Goal: Task Accomplishment & Management: Complete application form

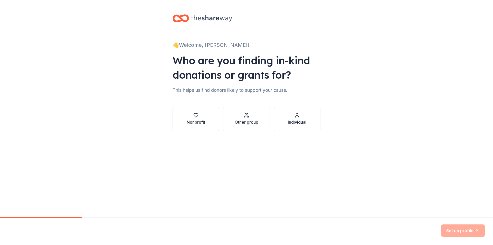
click at [194, 121] on div "Nonprofit" at bounding box center [196, 122] width 18 height 6
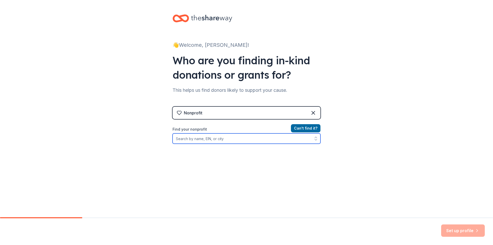
click at [199, 139] on input "Find your nonprofit" at bounding box center [247, 138] width 148 height 10
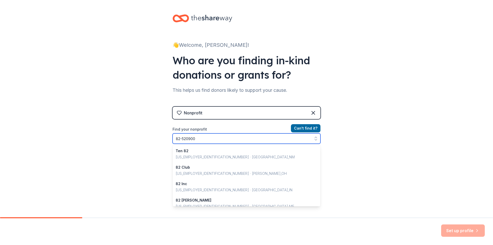
type input "[US_EMPLOYER_IDENTIFICATION_NUMBER]"
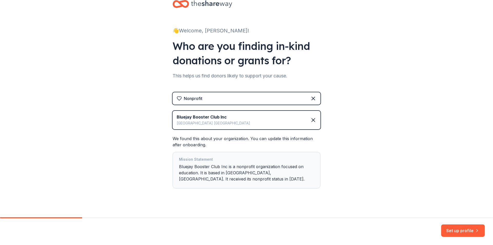
scroll to position [21, 0]
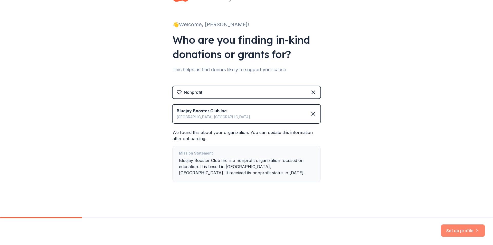
click at [459, 229] on button "Set up profile" at bounding box center [463, 230] width 44 height 12
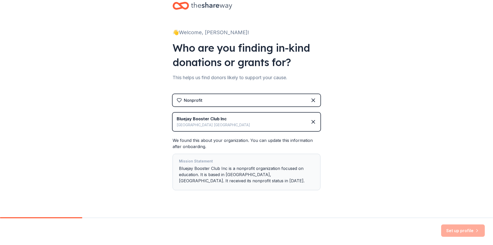
scroll to position [0, 0]
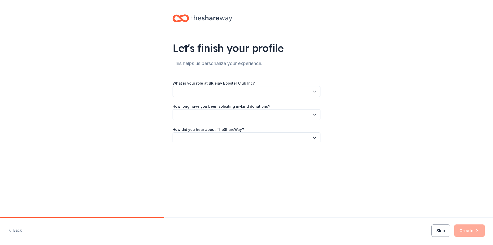
click at [232, 90] on button "button" at bounding box center [247, 91] width 148 height 11
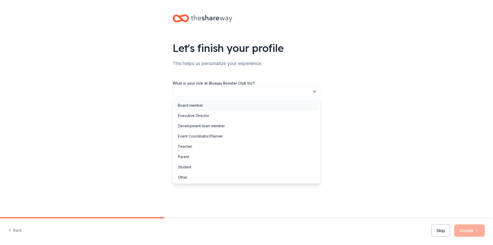
click at [199, 104] on div "Board member" at bounding box center [190, 105] width 25 height 6
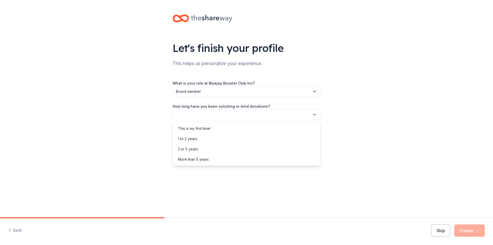
click at [191, 115] on button "button" at bounding box center [247, 114] width 148 height 11
click at [206, 128] on div "This is my first time!" at bounding box center [194, 128] width 33 height 6
click at [186, 137] on button "button" at bounding box center [247, 137] width 148 height 11
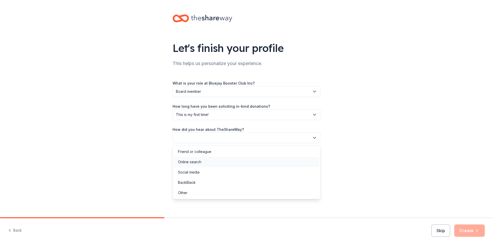
click at [200, 161] on div "Online search" at bounding box center [189, 162] width 23 height 6
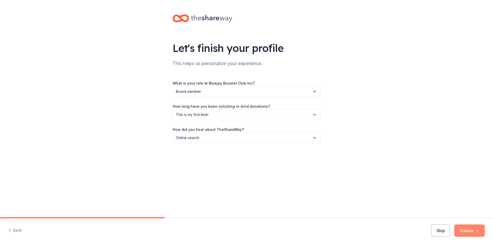
click at [468, 232] on button "Create" at bounding box center [469, 230] width 31 height 12
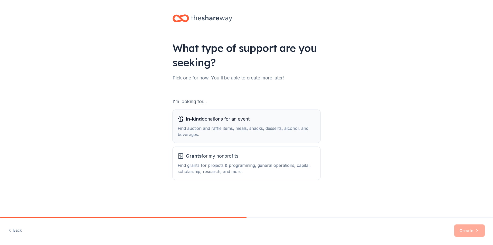
click at [226, 124] on div "In-kind donations for an event Find auction and raffle items, meals, snacks, de…" at bounding box center [247, 126] width 138 height 23
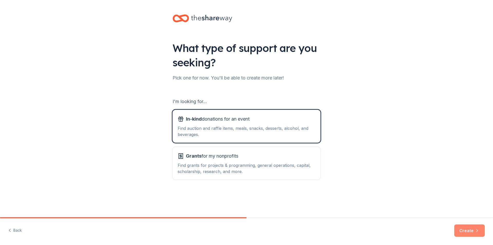
click at [462, 231] on button "Create" at bounding box center [469, 230] width 31 height 12
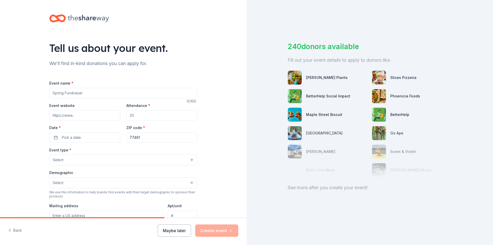
drag, startPoint x: 62, startPoint y: 93, endPoint x: 46, endPoint y: 93, distance: 15.9
click at [44, 93] on div "Tell us about your event. We'll find in-kind donations you can apply for. Event…" at bounding box center [123, 171] width 164 height 342
click at [52, 93] on input "Event name *" at bounding box center [123, 93] width 148 height 10
click at [67, 95] on input "Raffle BAsket" at bounding box center [123, 93] width 148 height 10
type input "Raffle Basket"
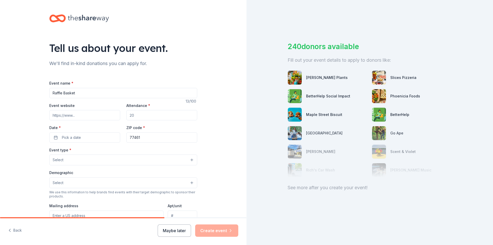
drag, startPoint x: 128, startPoint y: 114, endPoint x: 121, endPoint y: 114, distance: 7.7
click at [121, 114] on div "Event website Attendance * Date * Pick a date ZIP code * 77461" at bounding box center [123, 122] width 148 height 40
type input "1000"
click at [99, 139] on button "Pick a date" at bounding box center [84, 137] width 71 height 10
click at [111, 151] on button "Go to next month" at bounding box center [110, 150] width 7 height 7
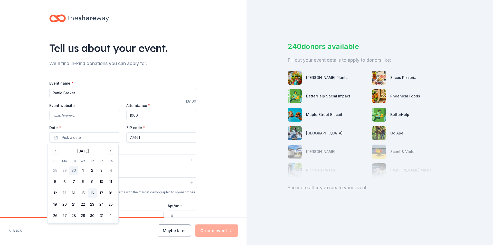
click at [93, 194] on button "16" at bounding box center [92, 192] width 9 height 9
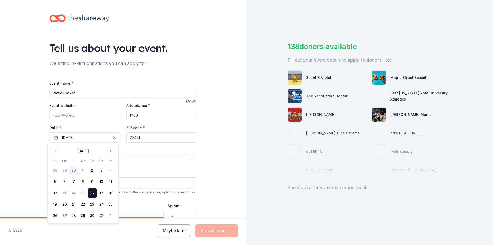
click at [92, 194] on button "16" at bounding box center [92, 192] width 9 height 9
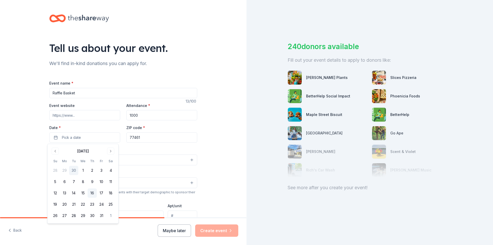
click at [92, 193] on button "16" at bounding box center [92, 192] width 9 height 9
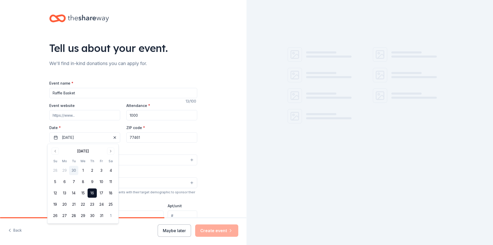
click at [223, 132] on div "Tell us about your event. We'll find in-kind donations you can apply for. Event…" at bounding box center [123, 171] width 247 height 342
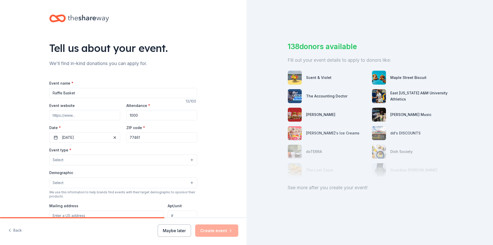
click at [93, 160] on button "Select" at bounding box center [123, 159] width 148 height 11
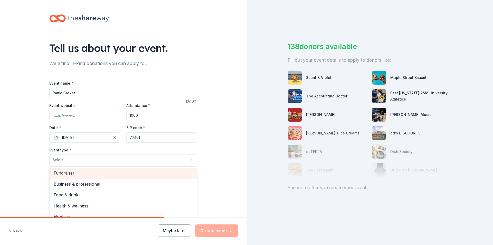
click at [76, 172] on span "Fundraiser" at bounding box center [123, 172] width 139 height 7
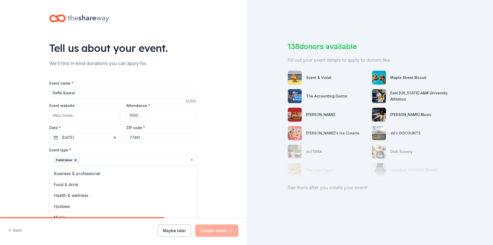
click at [233, 148] on div "Tell us about your event. We'll find in-kind donations you can apply for. Event…" at bounding box center [123, 171] width 247 height 342
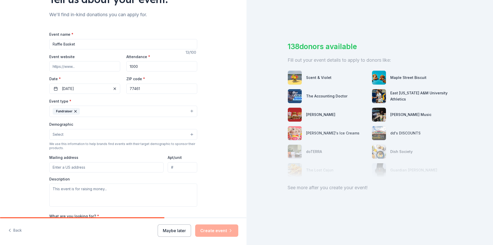
scroll to position [77, 0]
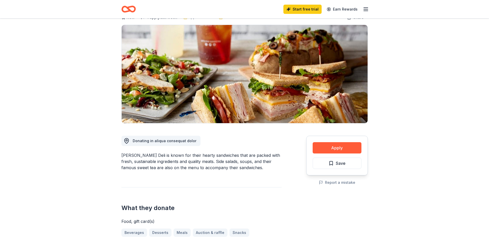
scroll to position [20, 0]
